Goal: Task Accomplishment & Management: Complete application form

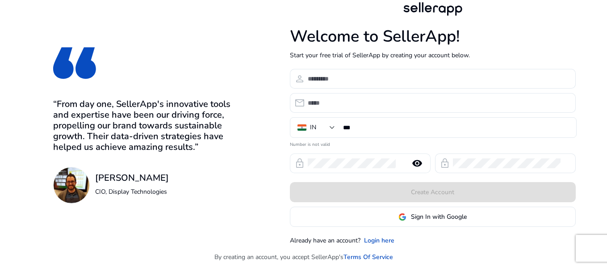
type input "**********"
click at [417, 164] on mat-icon "remove_red_eye" at bounding box center [417, 163] width 21 height 11
click at [416, 164] on mat-icon "visibility_off" at bounding box center [417, 163] width 21 height 11
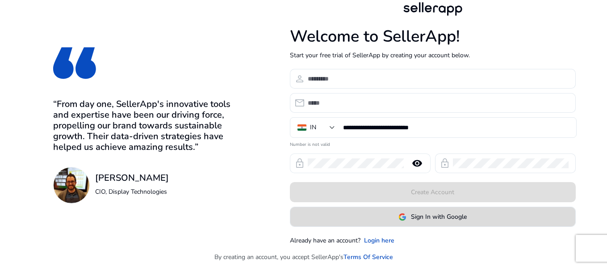
click at [436, 217] on span "Sign In with Google" at bounding box center [439, 216] width 56 height 9
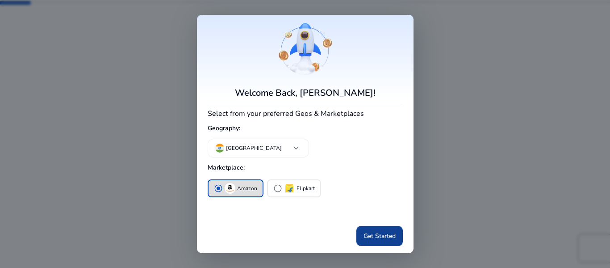
click at [376, 238] on span "Get Started" at bounding box center [380, 235] width 32 height 9
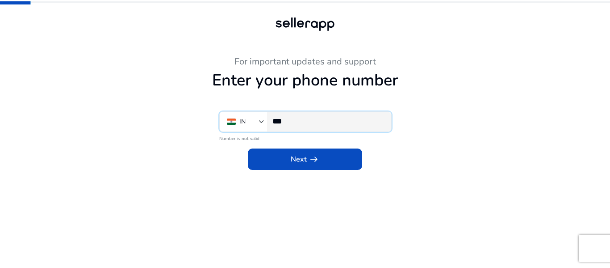
click at [351, 123] on input "***" at bounding box center [329, 121] width 112 height 10
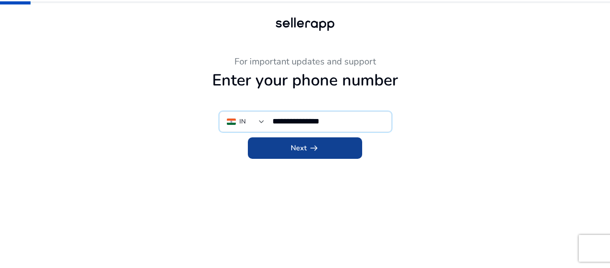
type input "**********"
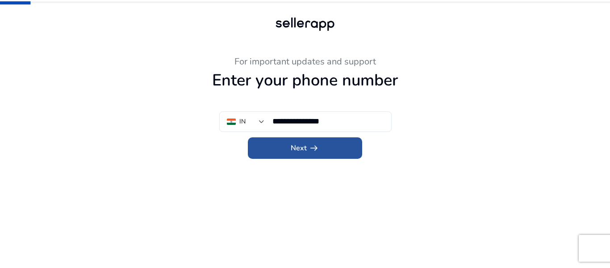
click at [339, 145] on span at bounding box center [305, 147] width 114 height 21
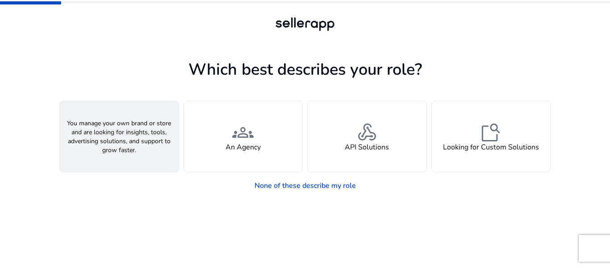
click at [153, 148] on div "person A Seller" at bounding box center [119, 136] width 119 height 71
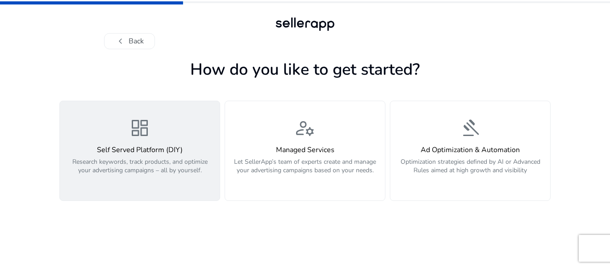
click at [156, 147] on h4 "Self Served Platform (DIY)" at bounding box center [139, 150] width 149 height 8
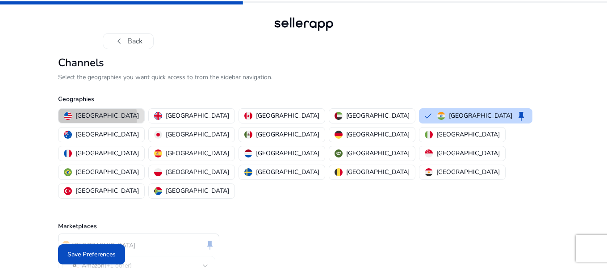
click at [97, 117] on p "[GEOGRAPHIC_DATA]" at bounding box center [106, 115] width 63 height 9
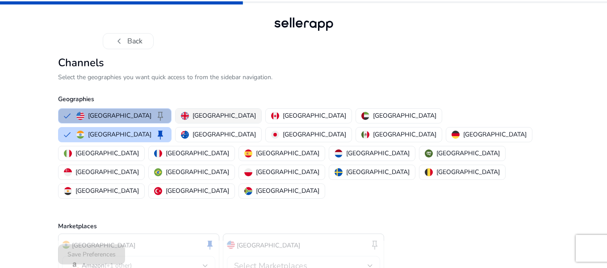
click at [193, 120] on p "[GEOGRAPHIC_DATA]" at bounding box center [224, 115] width 63 height 9
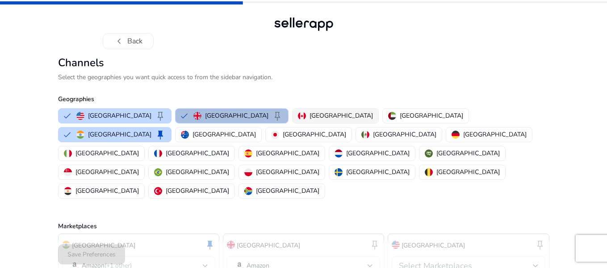
click at [298, 114] on div "[GEOGRAPHIC_DATA]" at bounding box center [335, 115] width 75 height 9
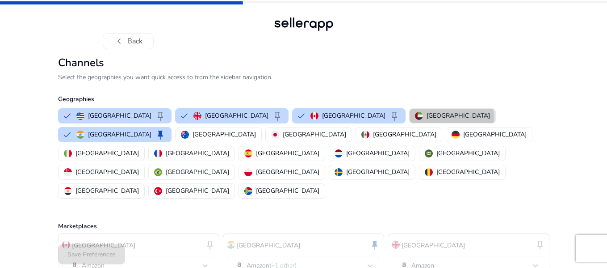
click at [427, 117] on p "[GEOGRAPHIC_DATA]" at bounding box center [458, 115] width 63 height 9
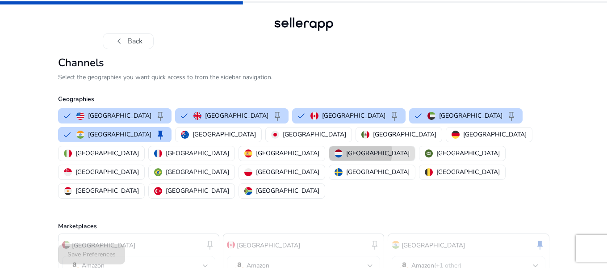
click at [410, 148] on p "[GEOGRAPHIC_DATA]" at bounding box center [377, 152] width 63 height 9
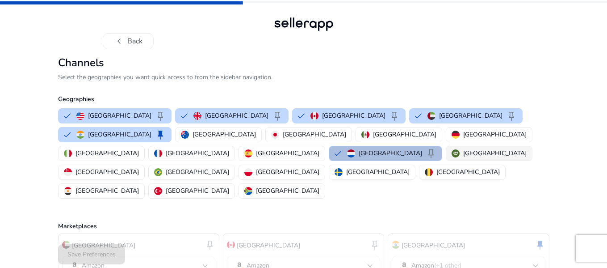
click at [487, 148] on p "[GEOGRAPHIC_DATA]" at bounding box center [494, 152] width 63 height 9
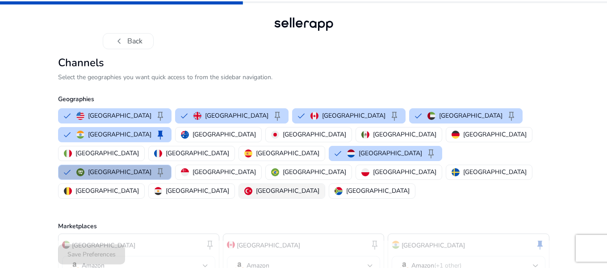
click at [252, 187] on img "button" at bounding box center [248, 191] width 8 height 8
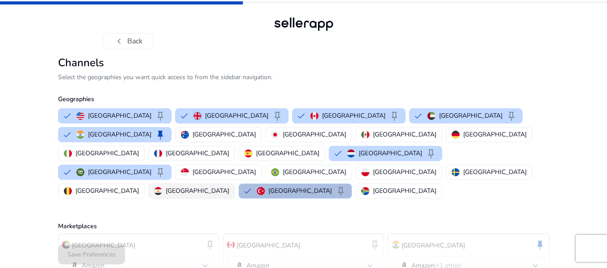
click at [229, 186] on p "[GEOGRAPHIC_DATA]" at bounding box center [197, 190] width 63 height 9
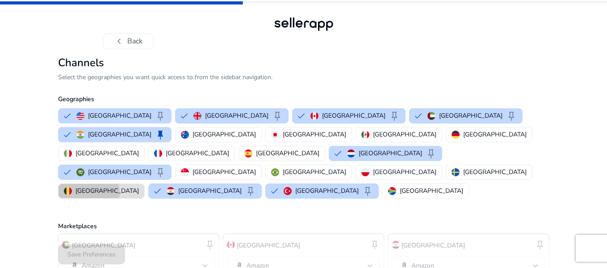
click at [139, 186] on p "[GEOGRAPHIC_DATA]" at bounding box center [106, 190] width 63 height 9
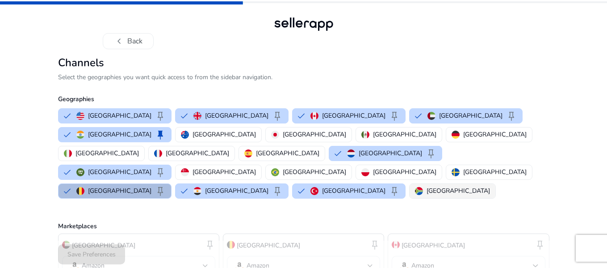
click at [427, 186] on p "[GEOGRAPHIC_DATA]" at bounding box center [458, 190] width 63 height 9
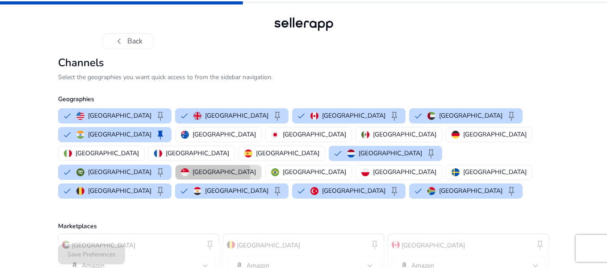
click at [193, 167] on p "[GEOGRAPHIC_DATA]" at bounding box center [224, 171] width 63 height 9
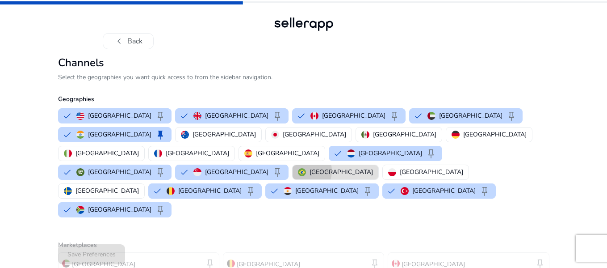
click at [298, 168] on img "button" at bounding box center [302, 172] width 8 height 8
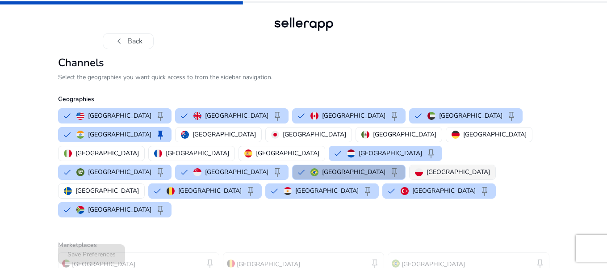
click at [415, 167] on div "[GEOGRAPHIC_DATA]" at bounding box center [452, 171] width 75 height 9
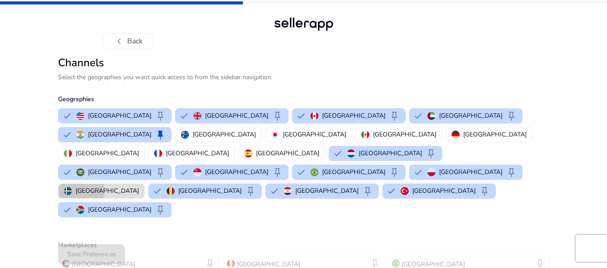
click at [72, 187] on img "button" at bounding box center [68, 191] width 8 height 8
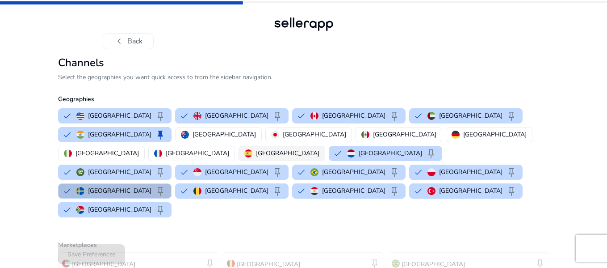
click at [319, 148] on p "[GEOGRAPHIC_DATA]" at bounding box center [287, 152] width 63 height 9
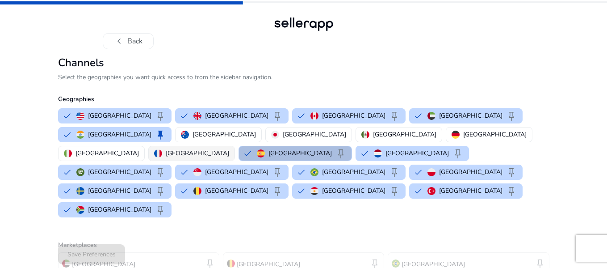
click at [229, 148] on p "[GEOGRAPHIC_DATA]" at bounding box center [197, 152] width 63 height 9
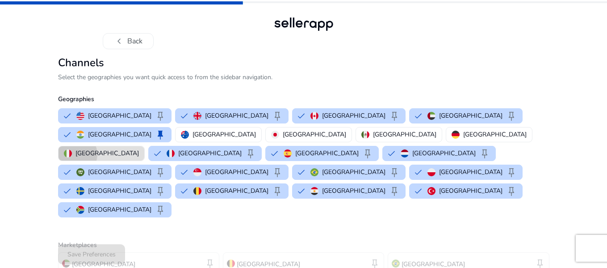
click at [139, 148] on p "[GEOGRAPHIC_DATA]" at bounding box center [106, 152] width 63 height 9
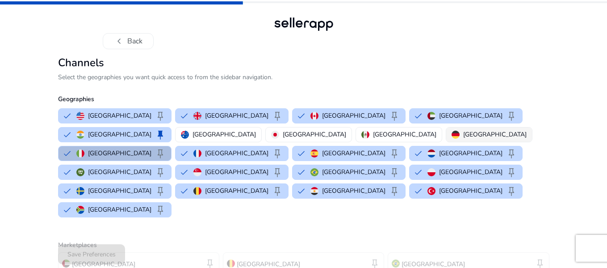
click at [463, 135] on p "[GEOGRAPHIC_DATA]" at bounding box center [494, 134] width 63 height 9
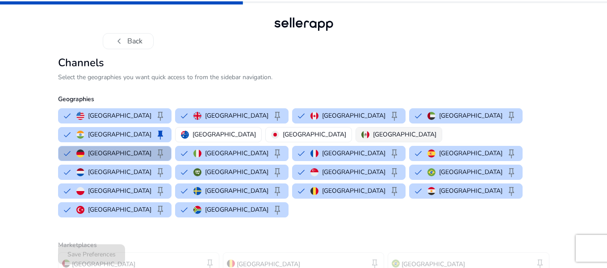
click at [361, 139] on div "[GEOGRAPHIC_DATA]" at bounding box center [398, 134] width 75 height 9
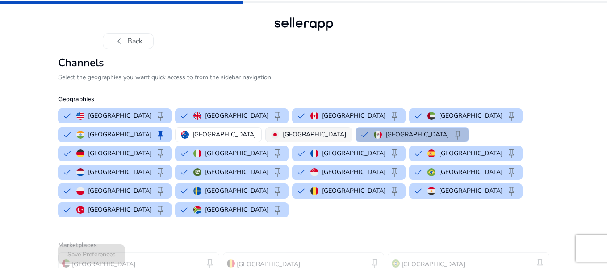
click at [271, 136] on div "[GEOGRAPHIC_DATA]" at bounding box center [308, 134] width 75 height 9
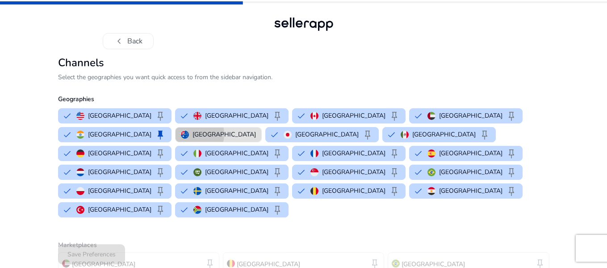
click at [193, 134] on p "[GEOGRAPHIC_DATA]" at bounding box center [224, 134] width 63 height 9
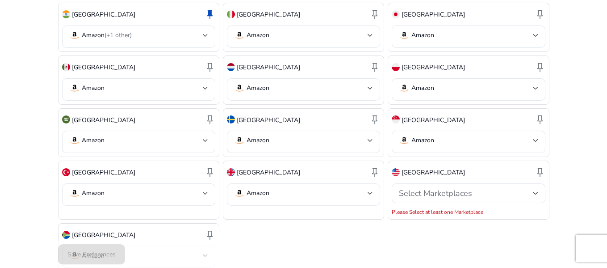
scroll to position [407, 0]
click at [151, 249] on mat-select-trigger "Amazon" at bounding box center [136, 254] width 134 height 11
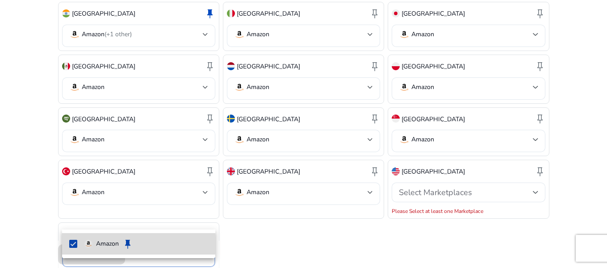
click at [98, 244] on p "Amazon" at bounding box center [107, 244] width 23 height 10
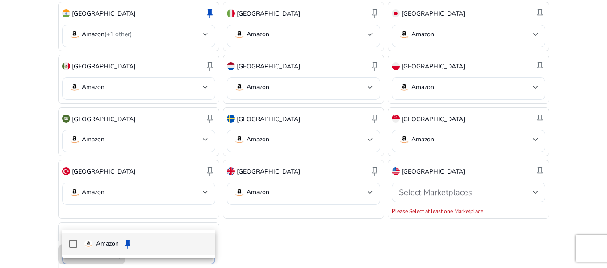
click at [74, 245] on mat-pseudo-checkbox at bounding box center [73, 243] width 8 height 8
click at [276, 229] on div at bounding box center [303, 134] width 607 height 268
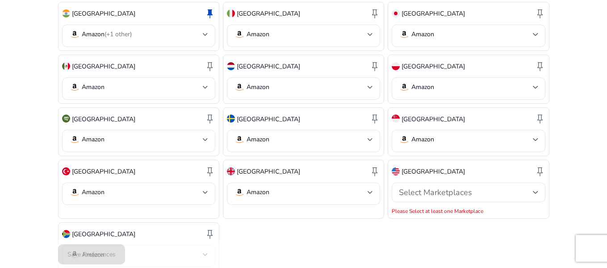
click at [94, 256] on div "Save Preferences" at bounding box center [303, 253] width 491 height 27
click at [528, 187] on div "Select Marketplaces" at bounding box center [466, 192] width 134 height 10
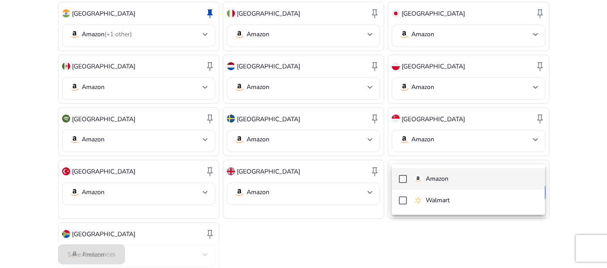
click at [486, 180] on span "Amazon" at bounding box center [476, 179] width 124 height 10
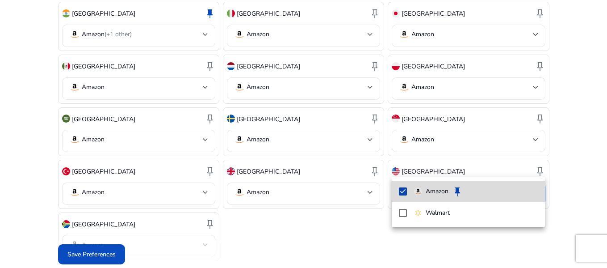
scroll to position [398, 0]
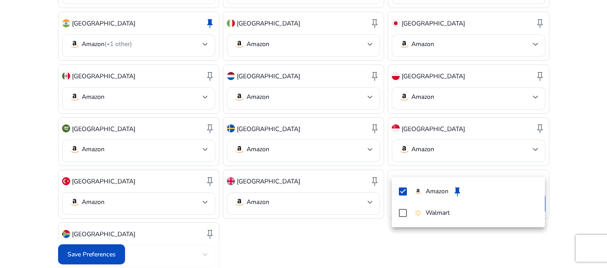
click at [271, 235] on div at bounding box center [303, 134] width 607 height 268
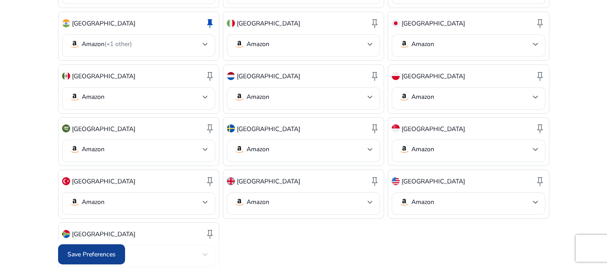
click at [97, 257] on span "Save Preferences" at bounding box center [91, 253] width 48 height 9
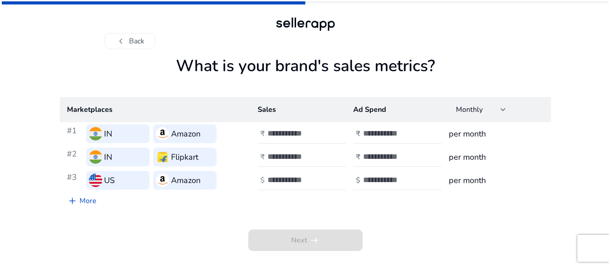
scroll to position [0, 0]
click at [101, 133] on img at bounding box center [94, 133] width 13 height 13
click at [93, 183] on img at bounding box center [94, 179] width 13 height 13
click at [581, 50] on div "chevron_left Back What is your brand's sales metrics? Marketplaces Sales Ad Spe…" at bounding box center [305, 134] width 610 height 268
